Goal: Browse casually

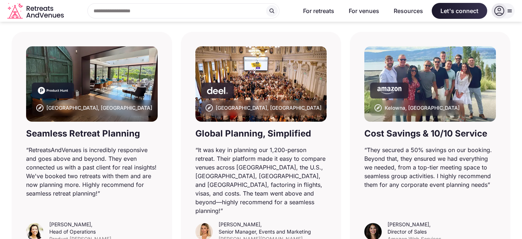
scroll to position [474, 0]
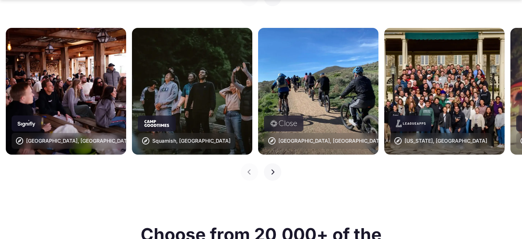
click at [273, 166] on button "Next slide" at bounding box center [272, 171] width 17 height 17
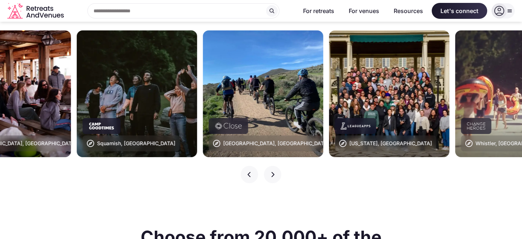
click at [273, 172] on icon "button" at bounding box center [272, 174] width 3 height 5
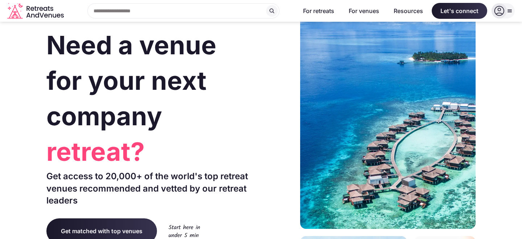
scroll to position [0, 0]
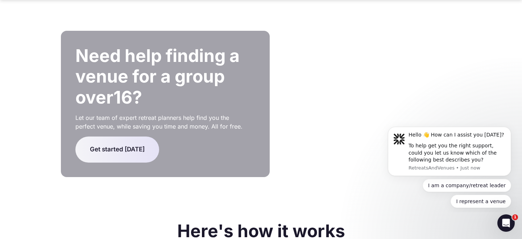
scroll to position [1548, 0]
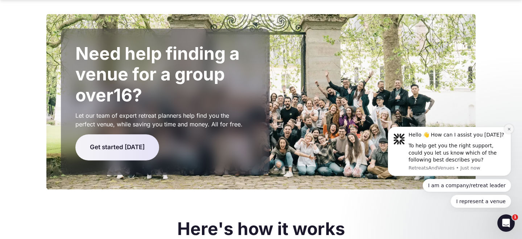
click at [507, 131] on icon "Dismiss notification" at bounding box center [509, 129] width 4 height 4
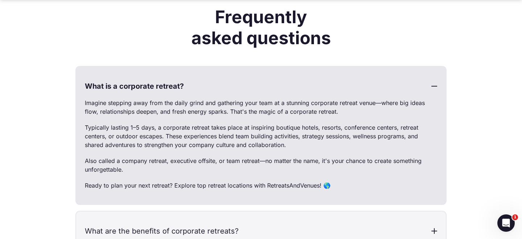
scroll to position [2143, 0]
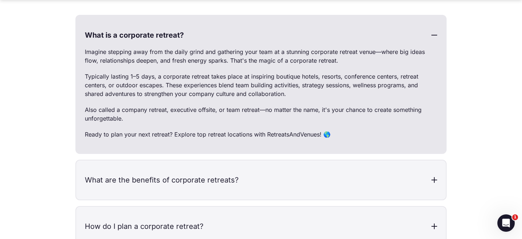
click at [432, 32] on div at bounding box center [434, 35] width 6 height 6
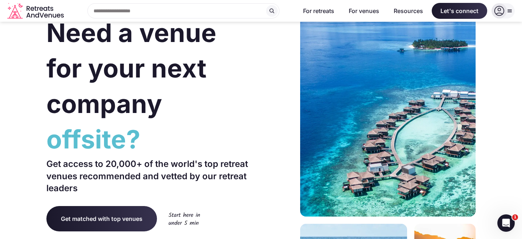
scroll to position [0, 0]
